Goal: Information Seeking & Learning: Learn about a topic

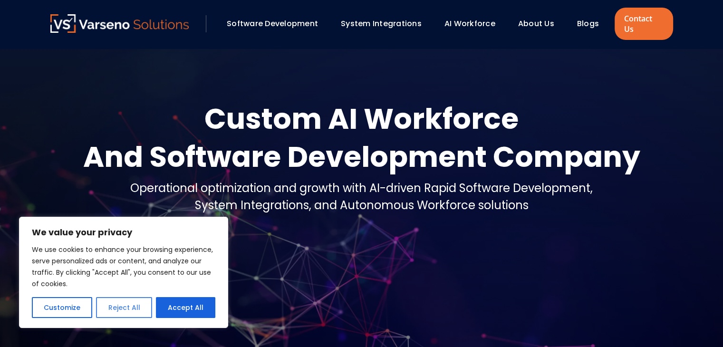
click at [129, 299] on button "Reject All" at bounding box center [124, 307] width 56 height 21
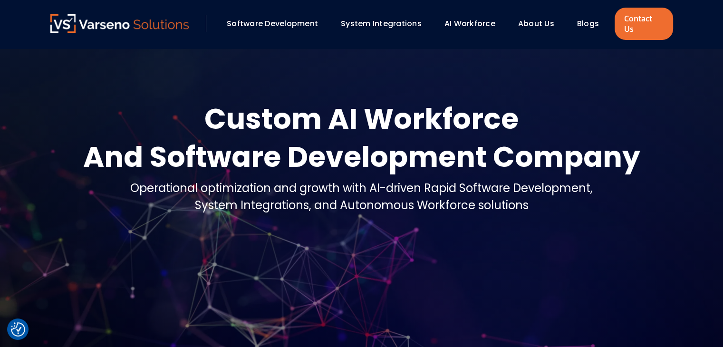
click at [536, 18] on link "About Us" at bounding box center [536, 23] width 36 height 11
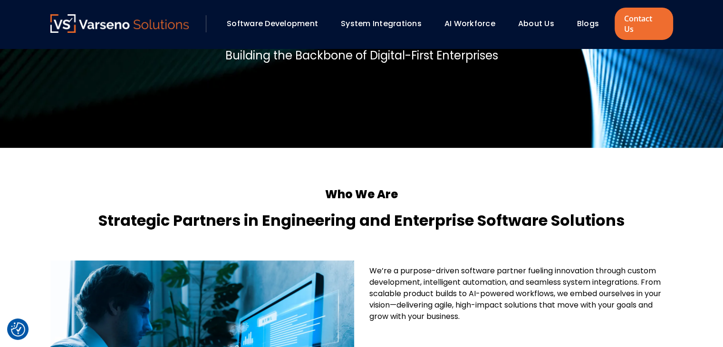
scroll to position [93, 0]
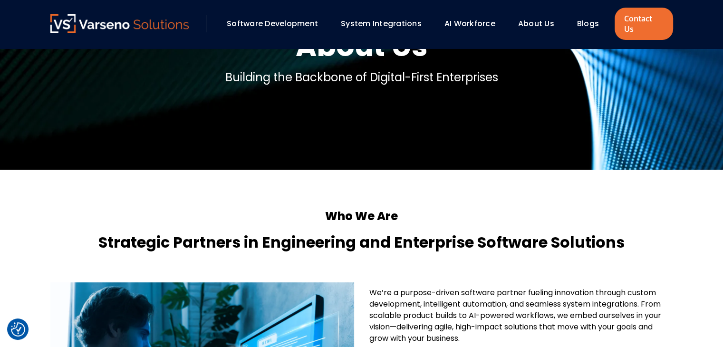
click at [587, 19] on link "Blogs" at bounding box center [588, 23] width 22 height 11
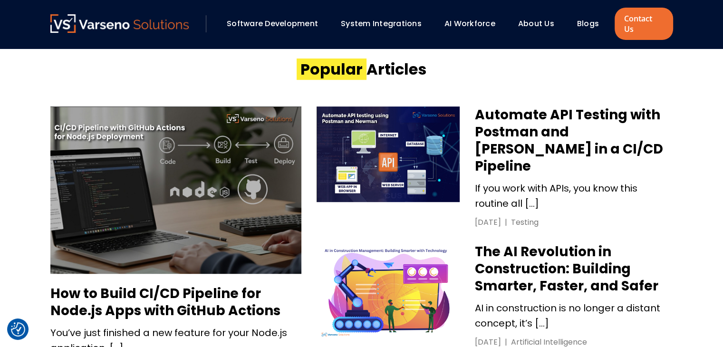
scroll to position [398, 0]
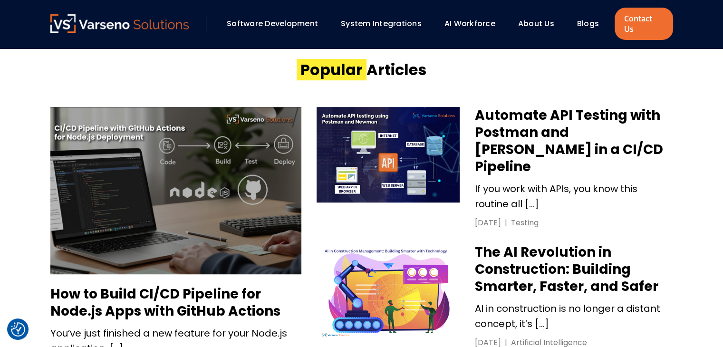
click at [531, 113] on h3 "Automate API Testing with Postman and [PERSON_NAME] in a CI/CD Pipeline" at bounding box center [574, 141] width 198 height 68
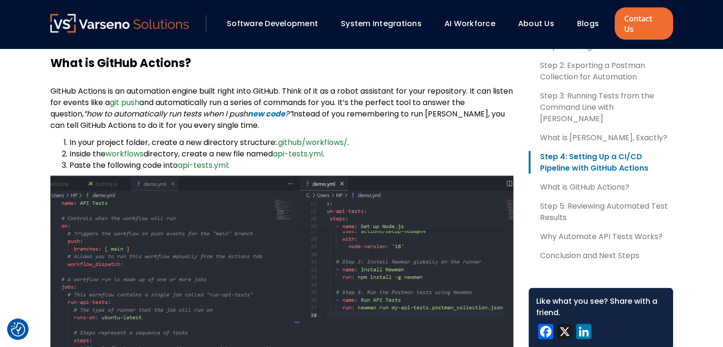
scroll to position [1877, 0]
